Goal: Check status: Check status

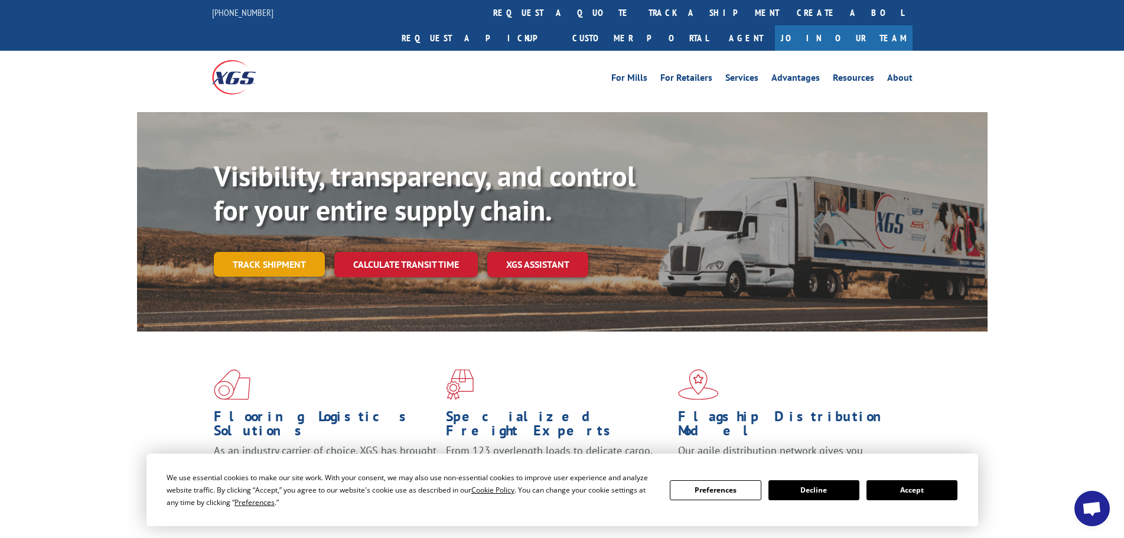
click at [285, 252] on link "Track shipment" at bounding box center [269, 264] width 111 height 25
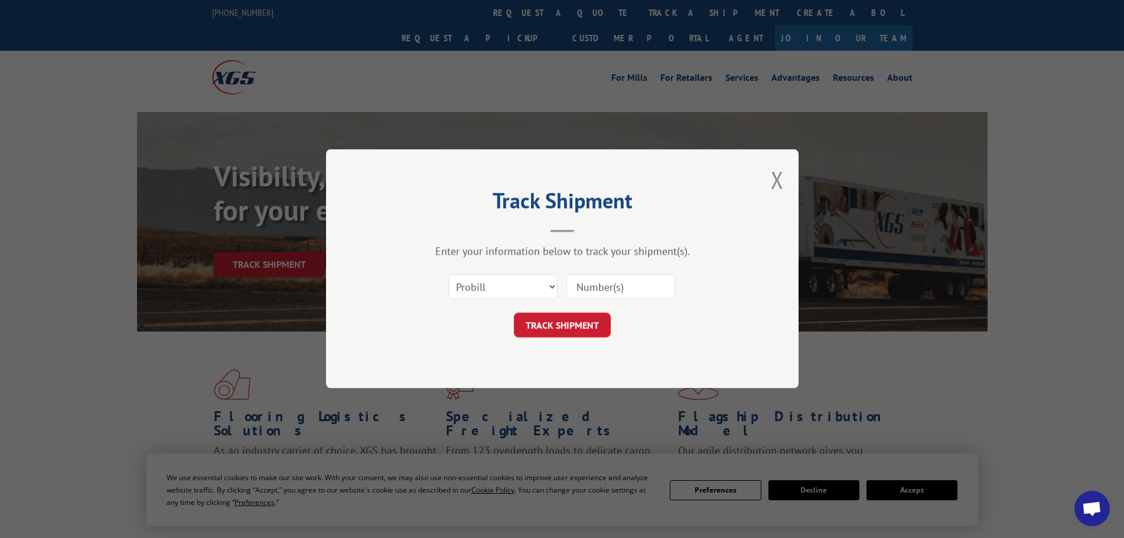
click at [586, 285] on input at bounding box center [620, 287] width 109 height 25
type input "6046704"
click button "TRACK SHIPMENT" at bounding box center [562, 326] width 97 height 25
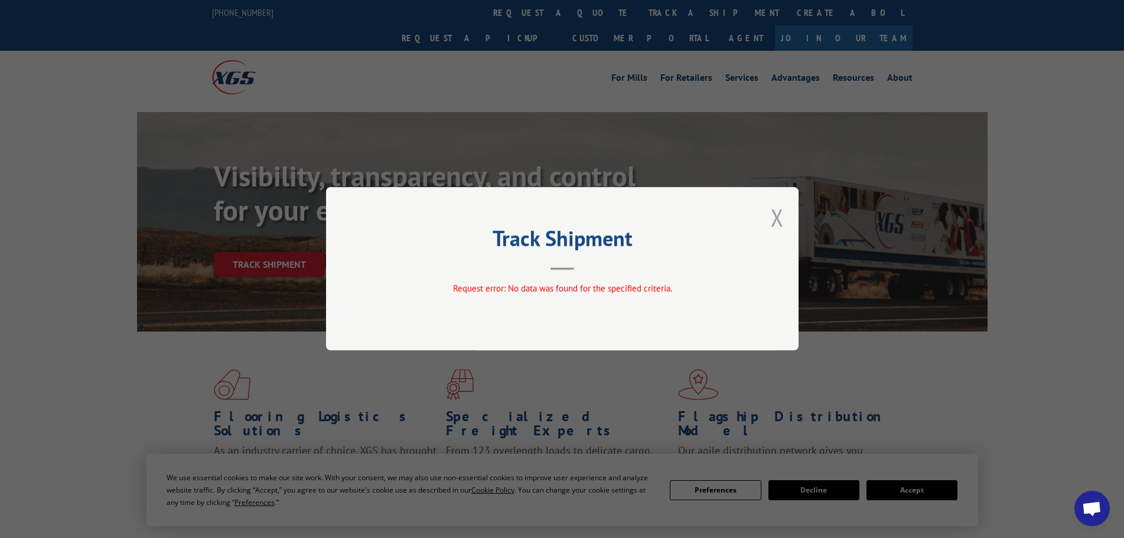
click at [777, 212] on button "Close modal" at bounding box center [777, 217] width 13 height 31
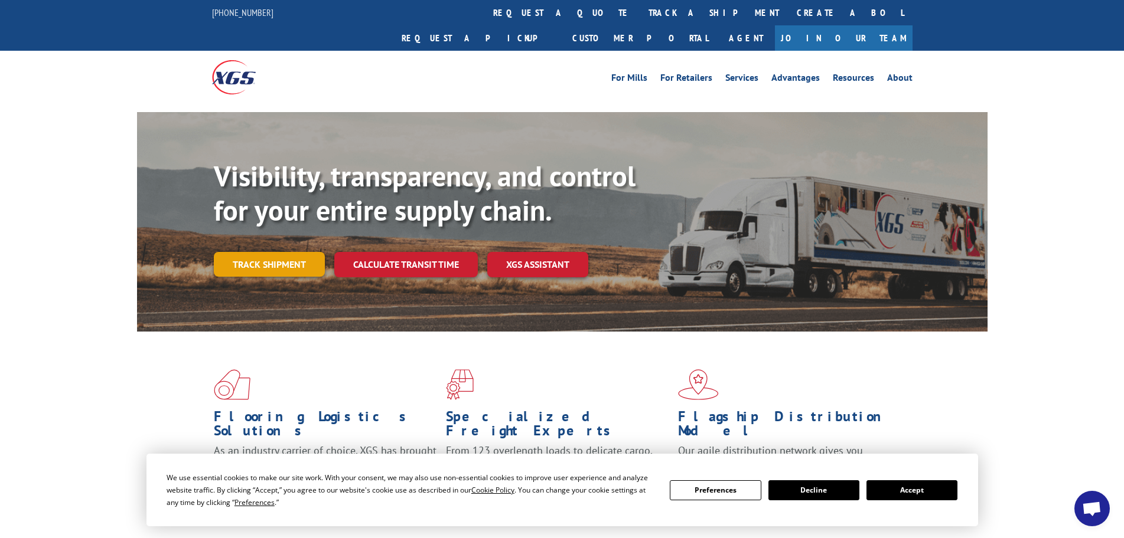
click at [275, 252] on link "Track shipment" at bounding box center [269, 264] width 111 height 25
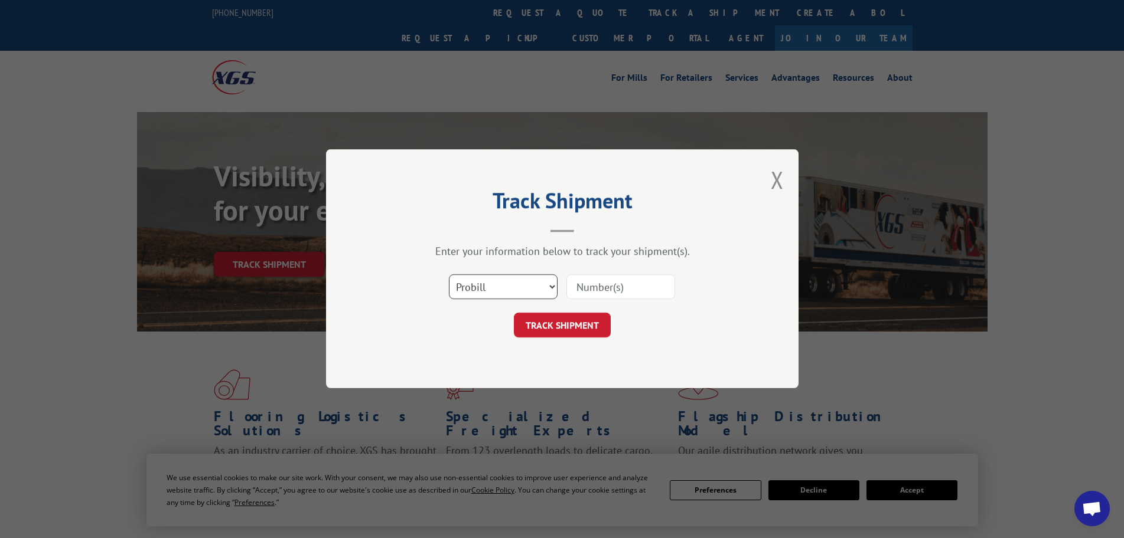
click at [523, 286] on select "Select category... Probill BOL PO" at bounding box center [503, 287] width 109 height 25
select select "bol"
click at [449, 275] on select "Select category... Probill BOL PO" at bounding box center [503, 287] width 109 height 25
click at [600, 279] on input at bounding box center [620, 287] width 109 height 25
type input "6046704"
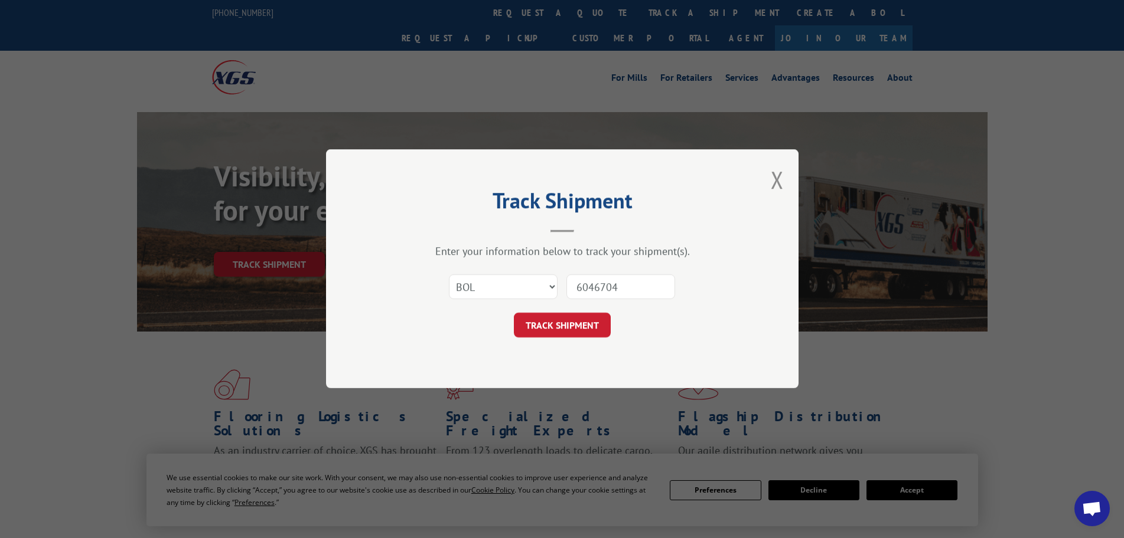
click button "TRACK SHIPMENT" at bounding box center [562, 326] width 97 height 25
